Goal: Communication & Community: Answer question/provide support

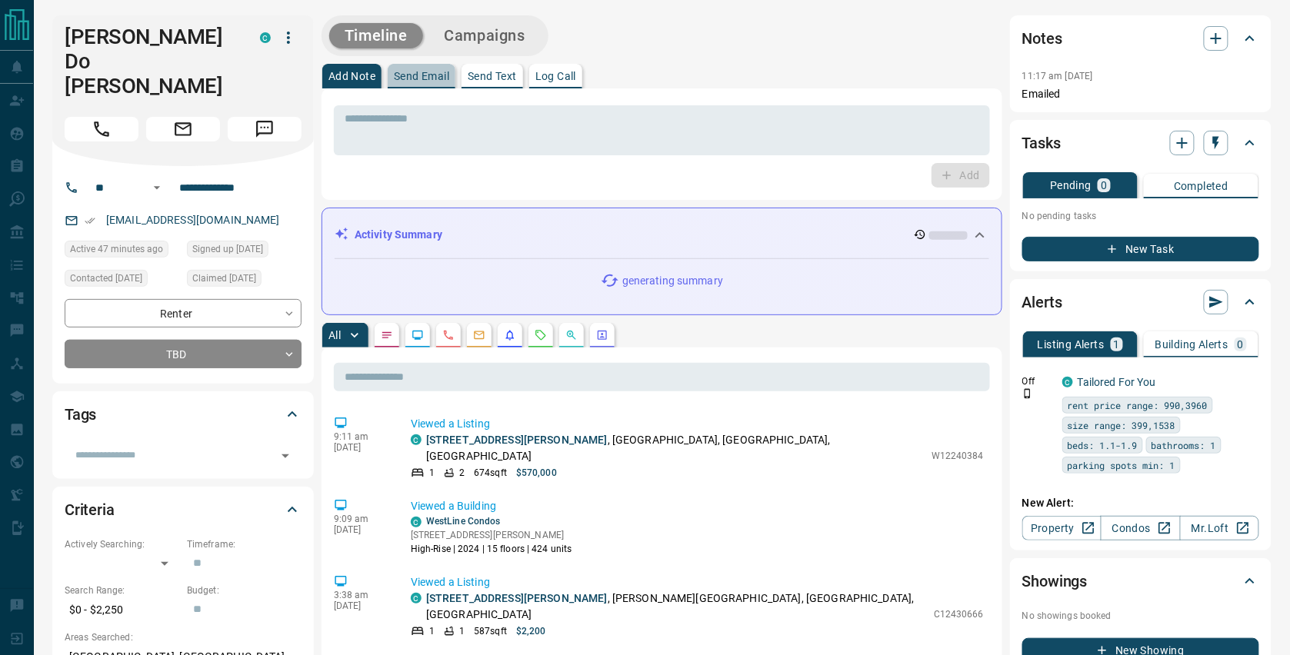
click at [422, 78] on p "Send Email" at bounding box center [421, 76] width 55 height 11
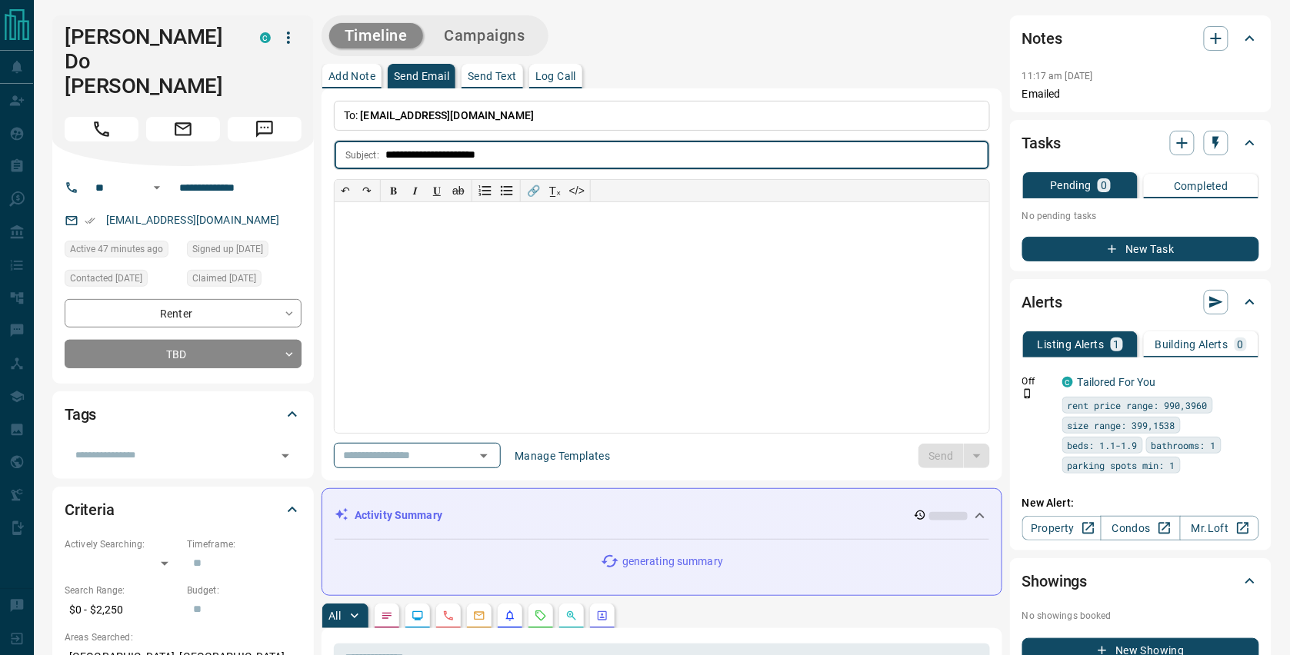
type input "**********"
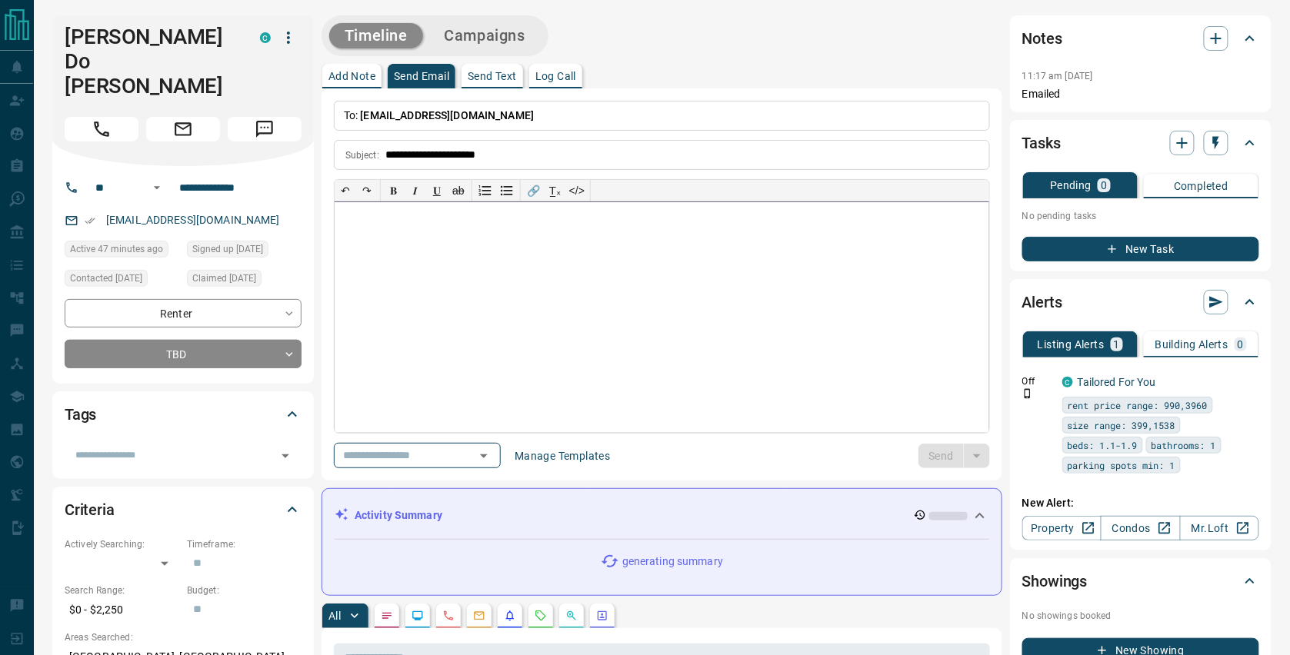
paste div
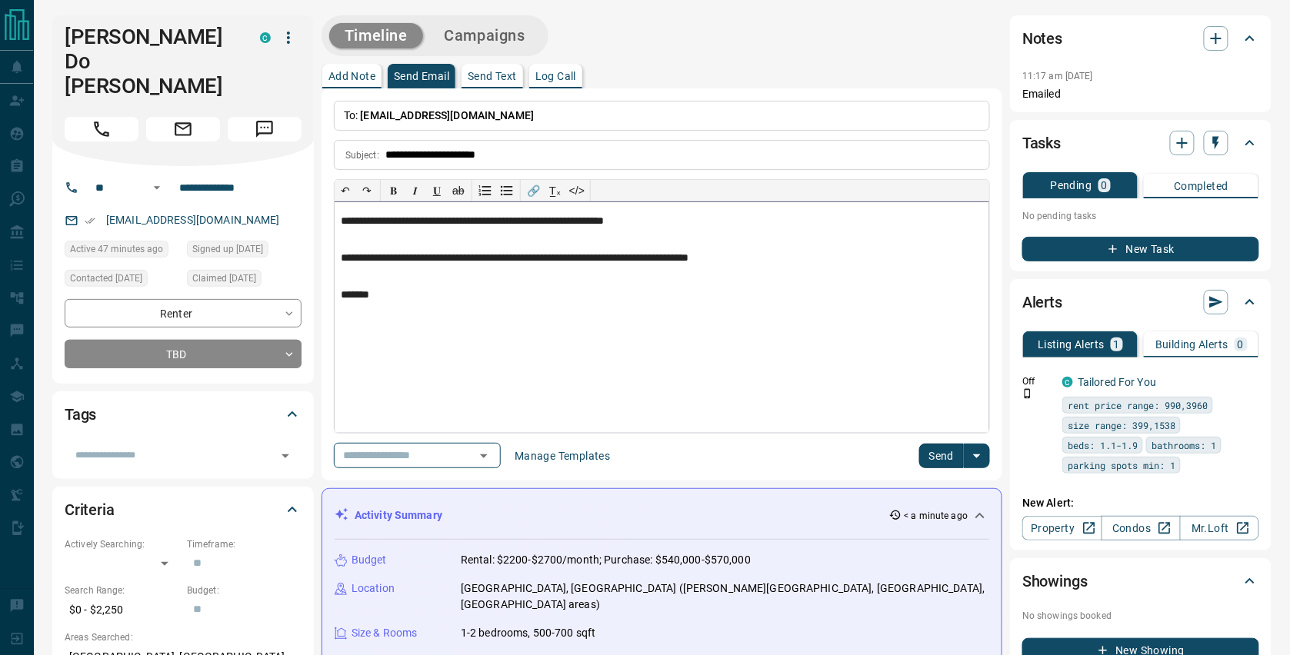
click at [345, 219] on p "**********" at bounding box center [662, 221] width 642 height 12
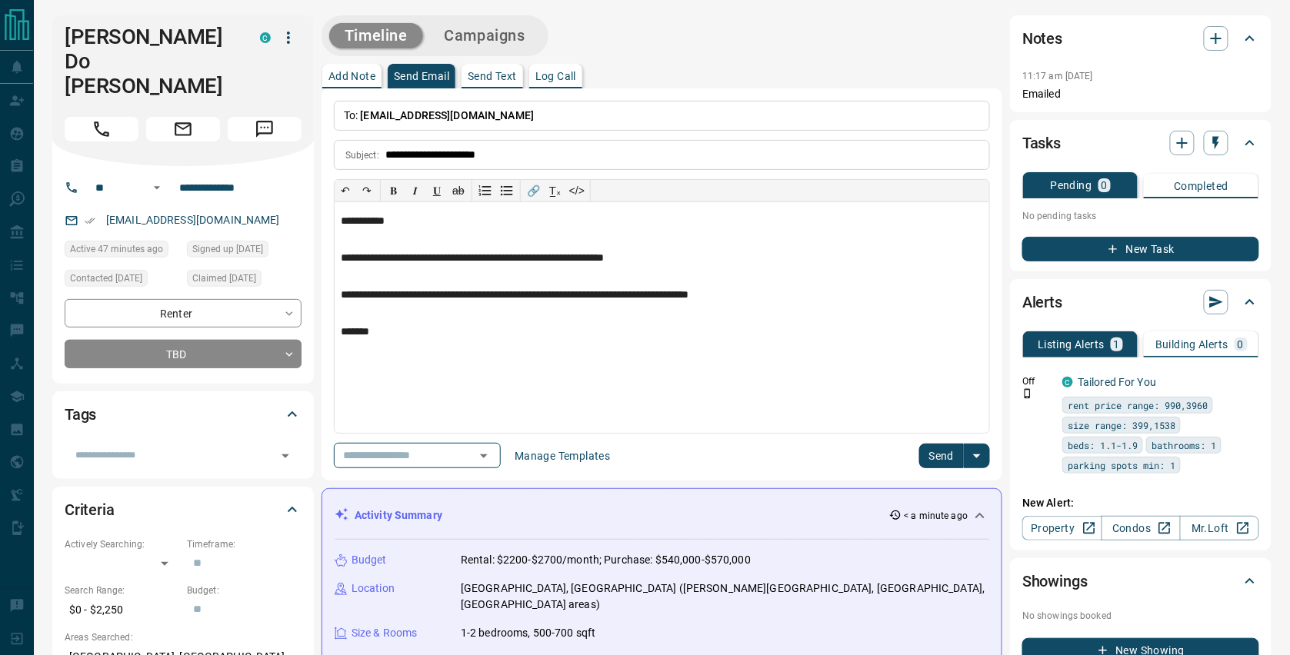
click at [937, 451] on button "Send" at bounding box center [941, 456] width 45 height 25
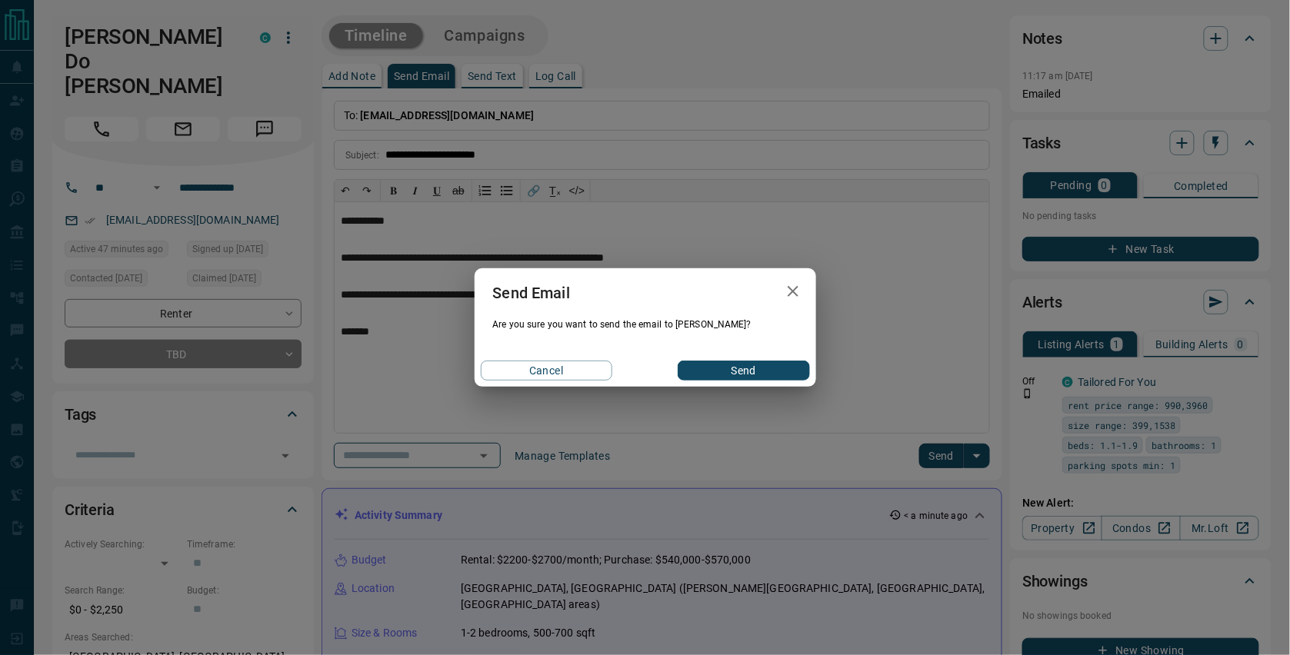
click at [796, 368] on button "Send" at bounding box center [742, 371] width 131 height 20
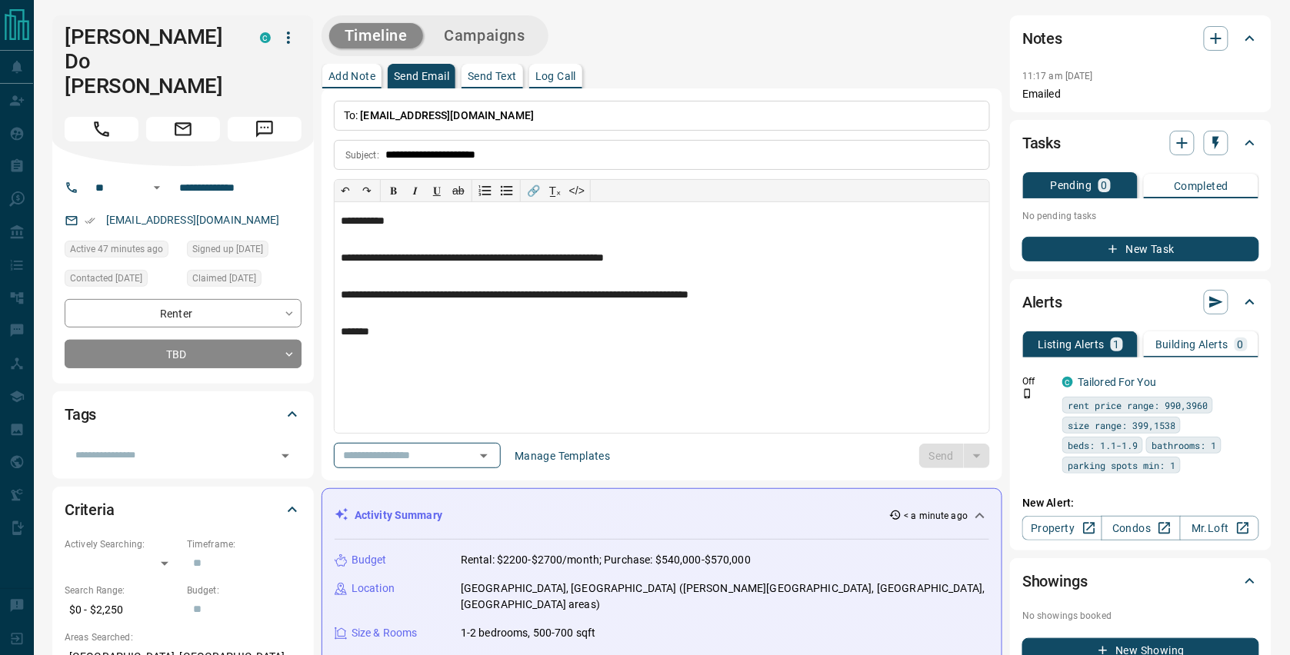
click at [1207, 58] on div "11:17 am [DATE] Emailed" at bounding box center [1140, 79] width 237 height 45
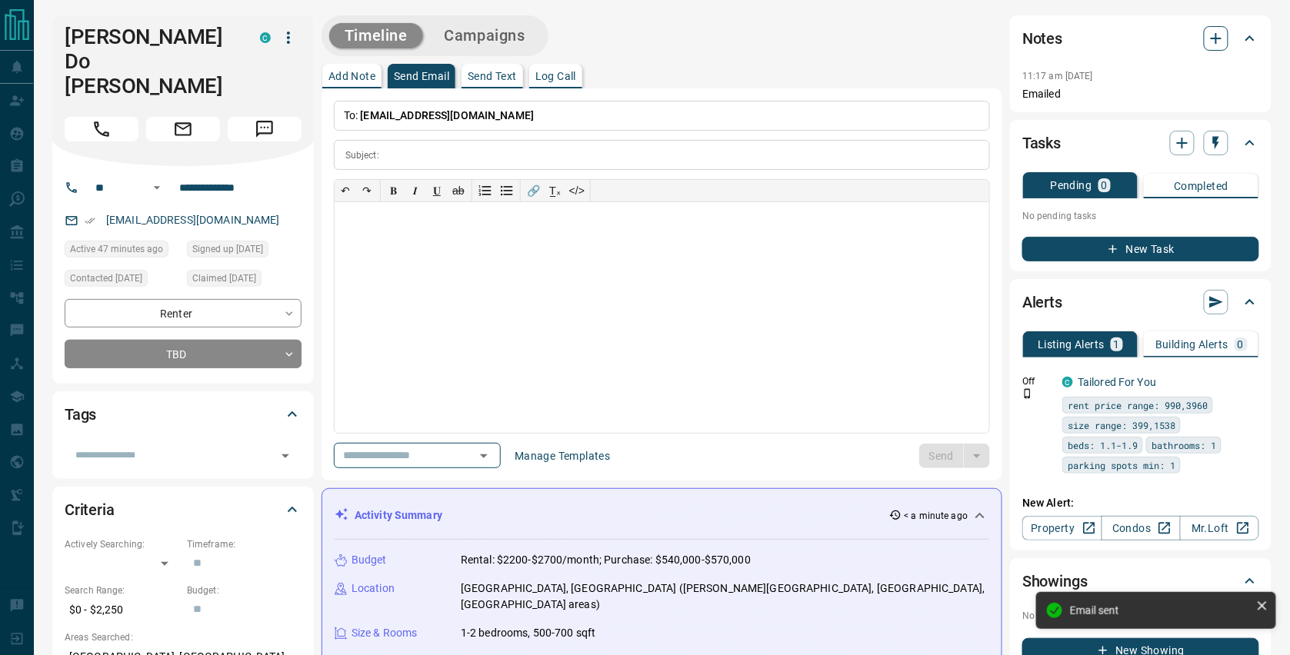
click at [1210, 43] on icon "button" at bounding box center [1216, 38] width 18 height 18
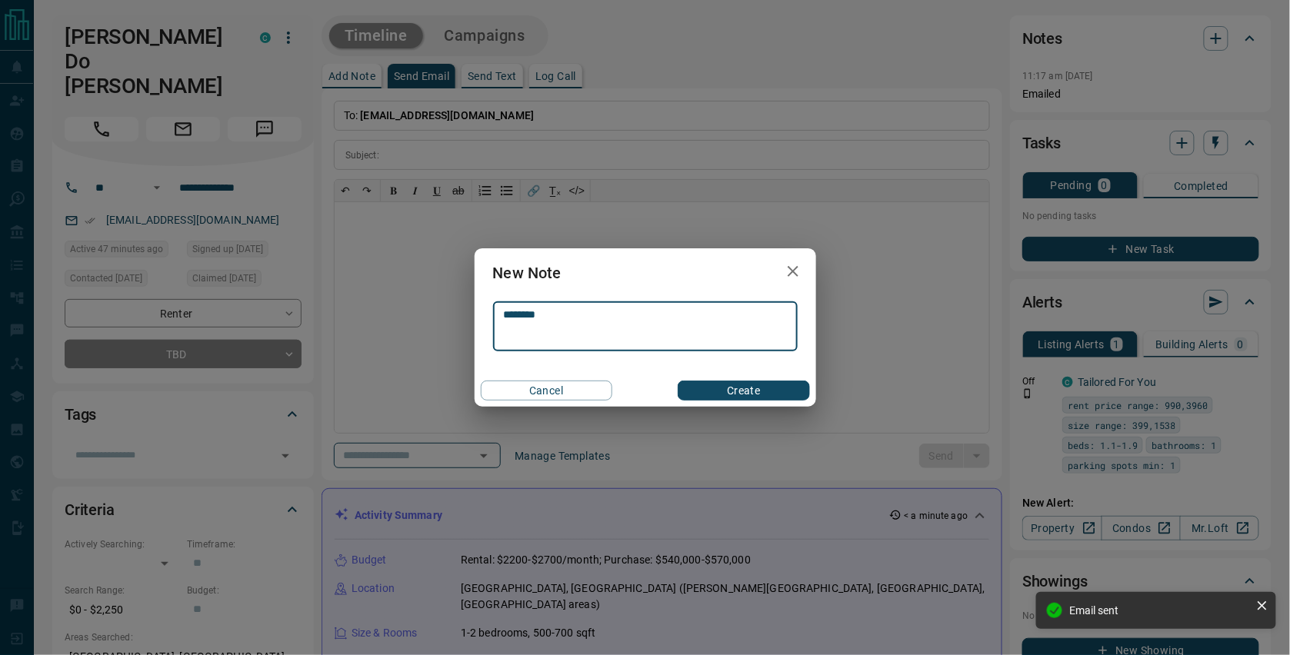
type textarea "********"
click at [771, 385] on button "Create" at bounding box center [742, 391] width 131 height 20
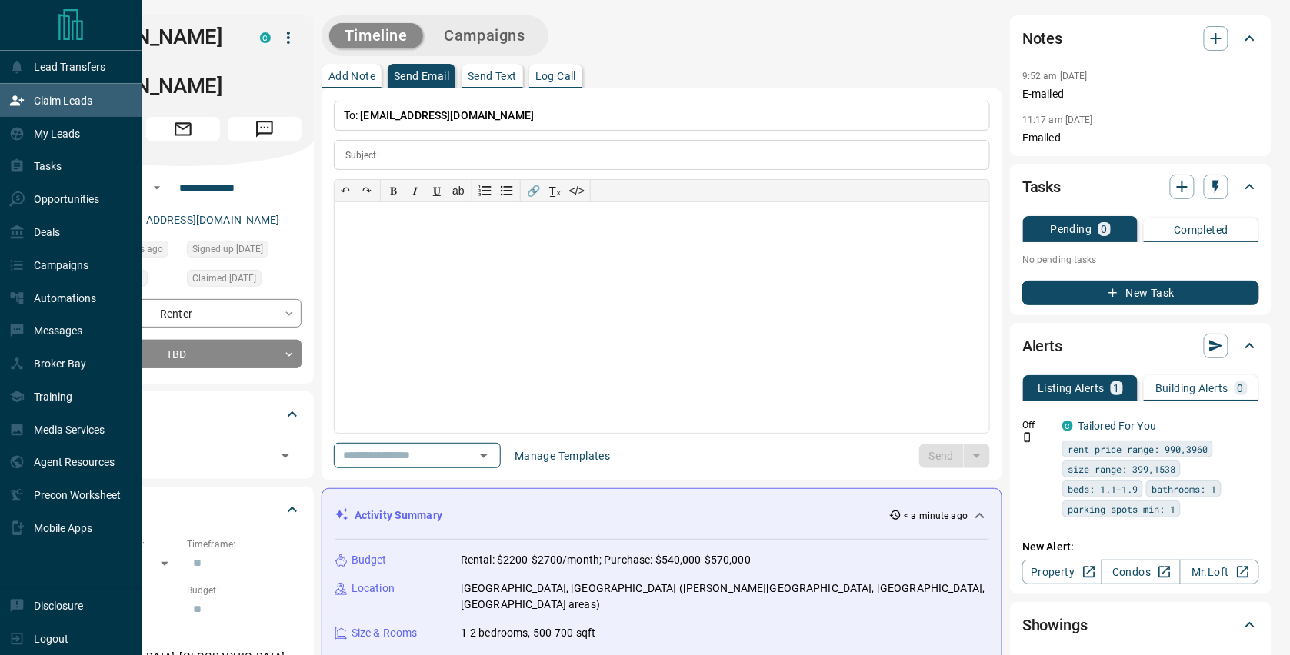
click at [52, 95] on p "Claim Leads" at bounding box center [63, 101] width 58 height 12
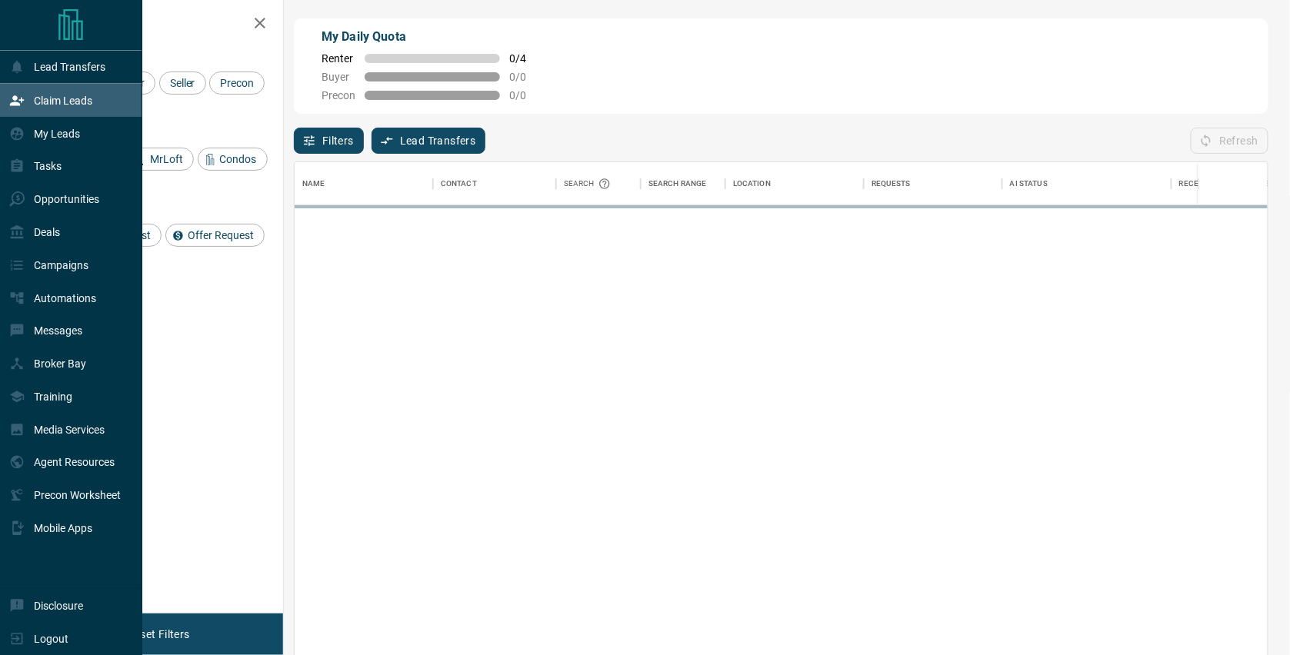
scroll to position [499, 972]
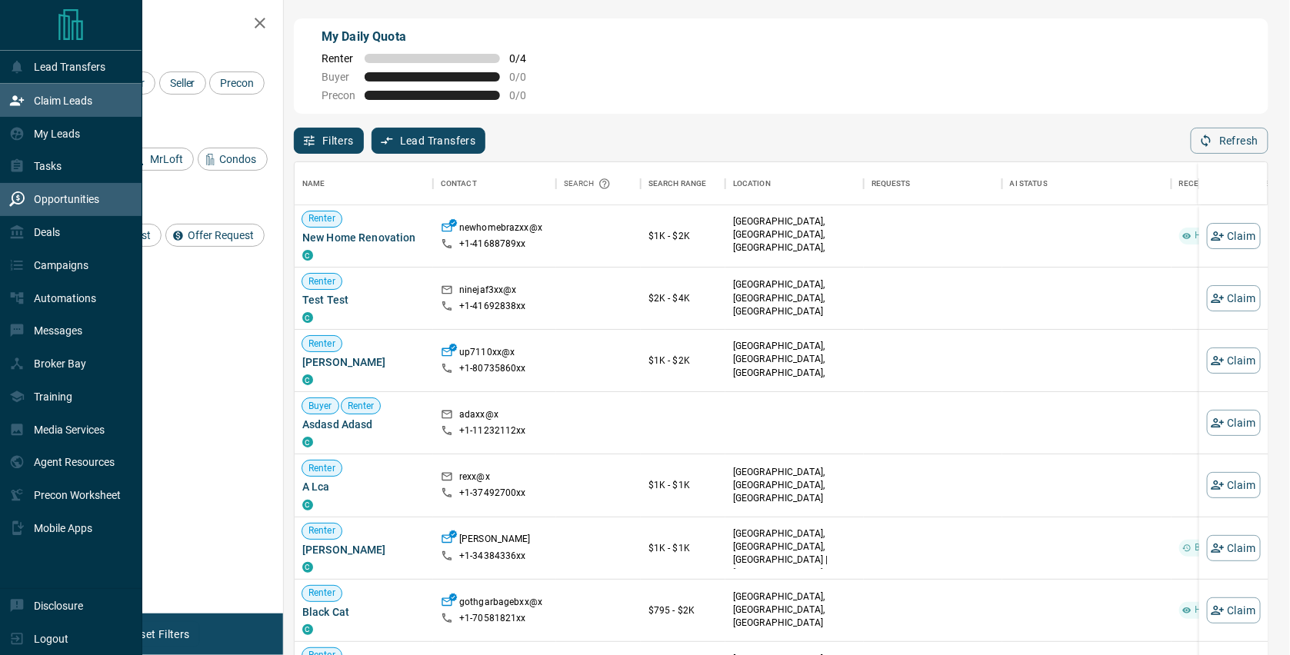
click at [68, 211] on div "Opportunities" at bounding box center [54, 199] width 90 height 25
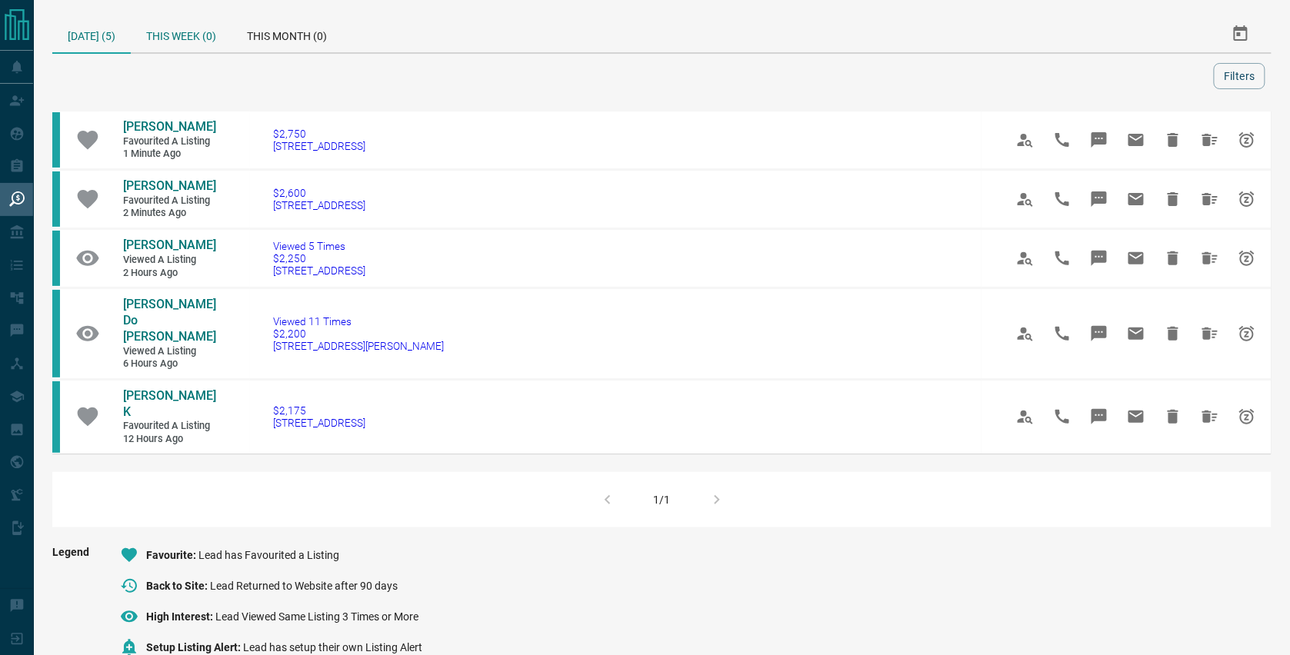
click at [181, 26] on div "This Week (0)" at bounding box center [181, 33] width 101 height 37
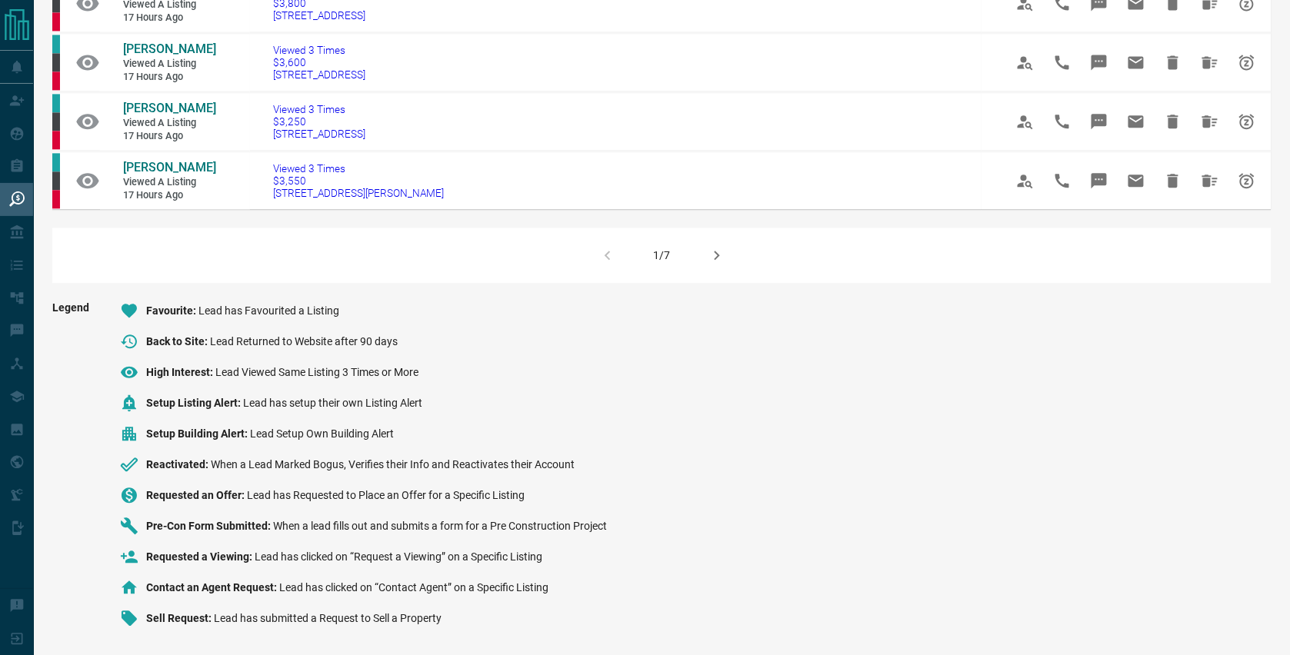
scroll to position [1338, 0]
click at [710, 246] on icon "button" at bounding box center [716, 255] width 18 height 18
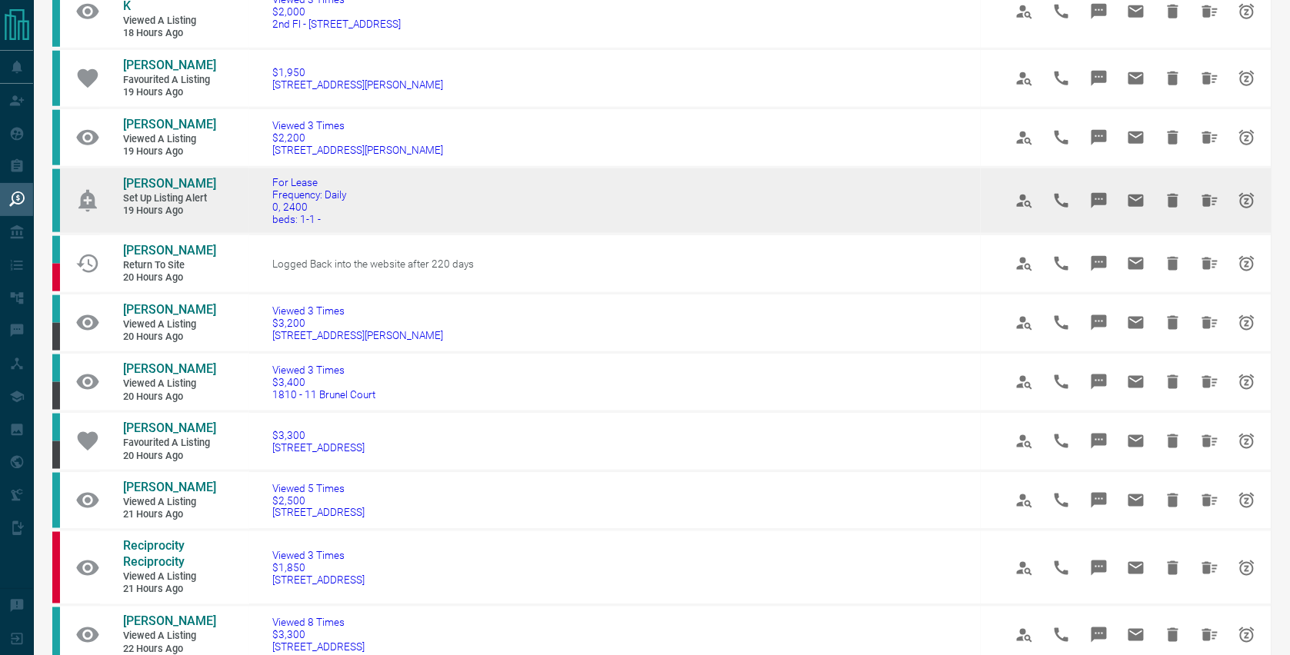
scroll to position [493, 0]
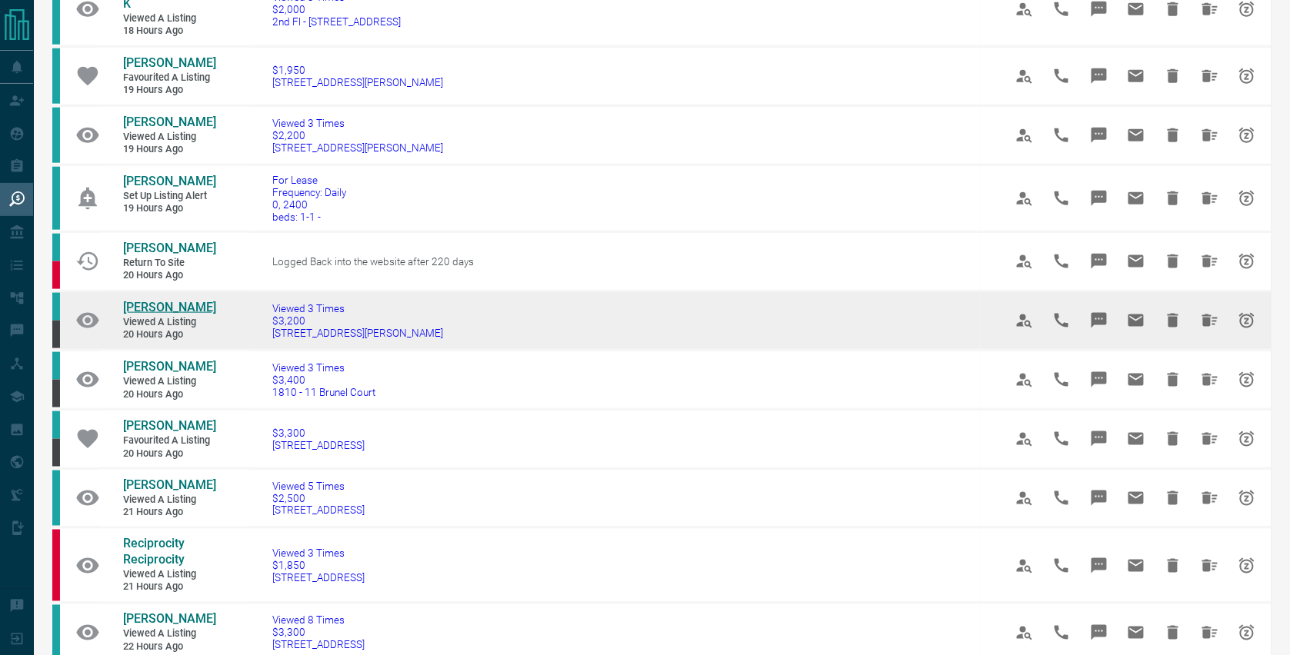
click at [171, 300] on span "[PERSON_NAME]" at bounding box center [169, 307] width 93 height 15
